Goal: Task Accomplishment & Management: Use online tool/utility

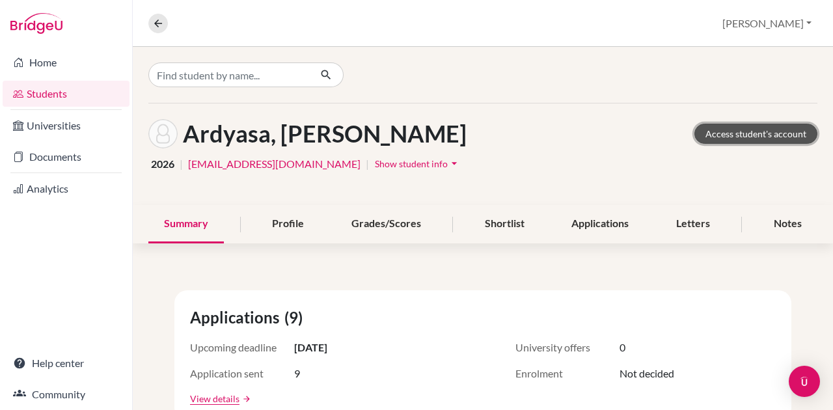
click at [725, 130] on link "Access student's account" at bounding box center [755, 134] width 123 height 20
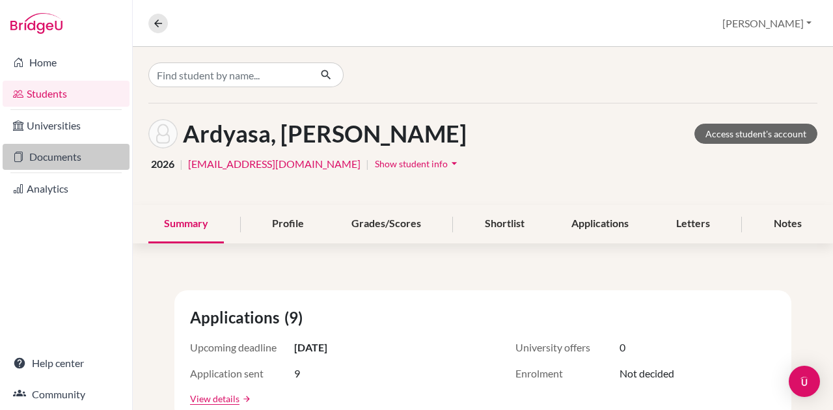
click at [74, 156] on link "Documents" at bounding box center [66, 157] width 127 height 26
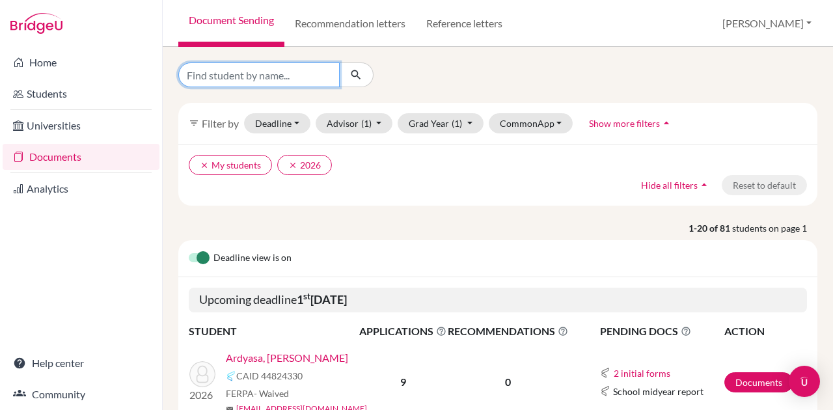
click at [282, 75] on input "Find student by name..." at bounding box center [258, 74] width 161 height 25
type input "kyan"
click button "submit" at bounding box center [356, 74] width 34 height 25
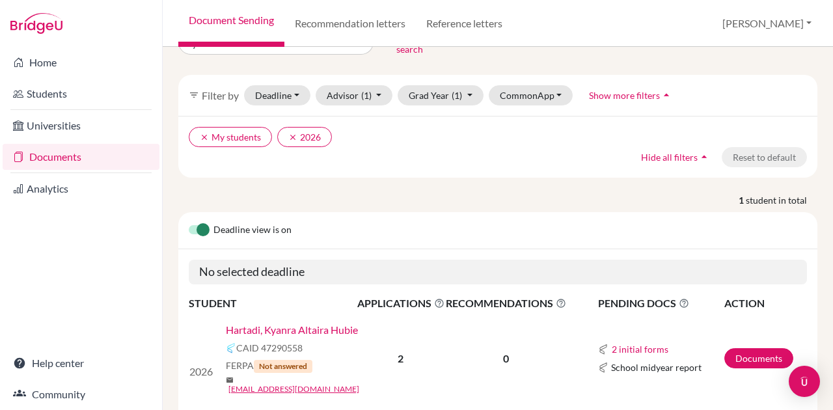
scroll to position [67, 0]
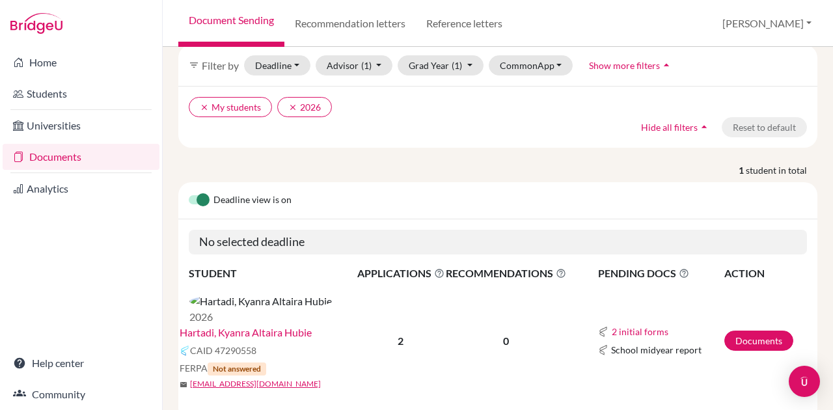
click at [308, 343] on div "CAID 47290558" at bounding box center [273, 351] width 186 height 16
click at [299, 325] on link "Hartadi, Kyanra Altaira Hubie" at bounding box center [246, 333] width 132 height 16
